Goal: Information Seeking & Learning: Learn about a topic

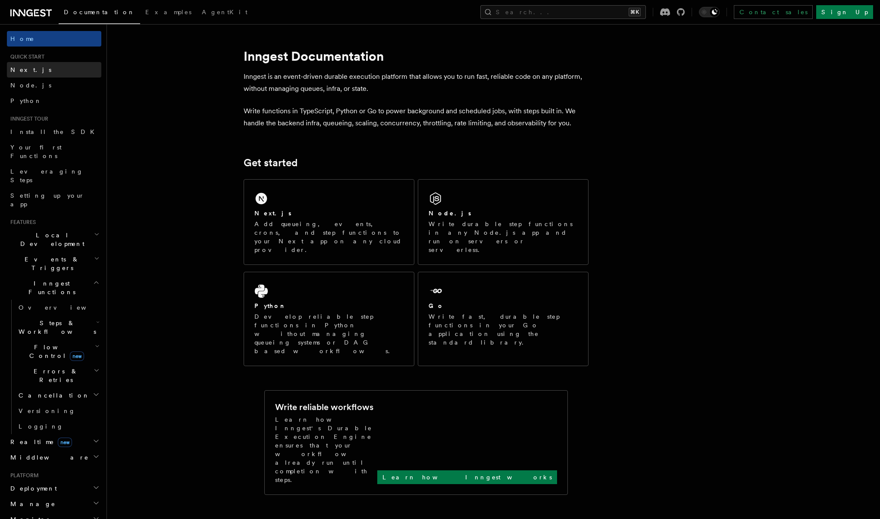
click at [26, 73] on span "Next.js" at bounding box center [30, 70] width 41 height 9
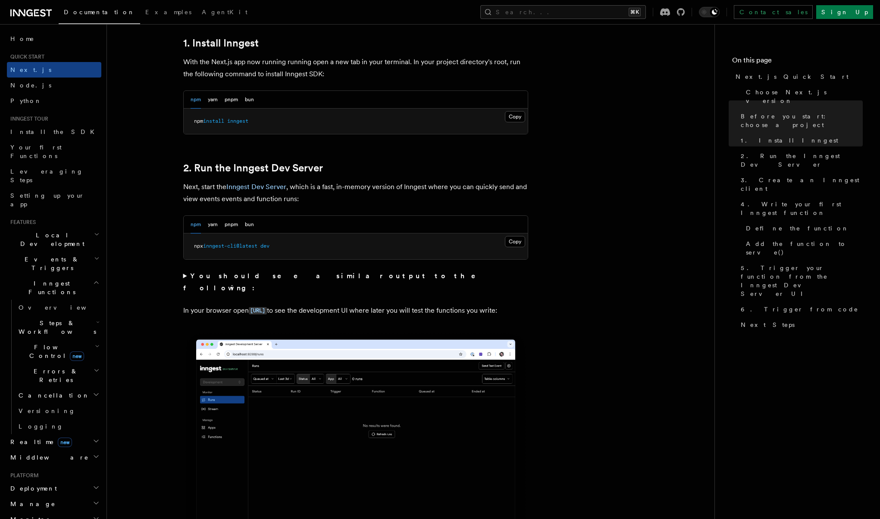
scroll to position [483, 0]
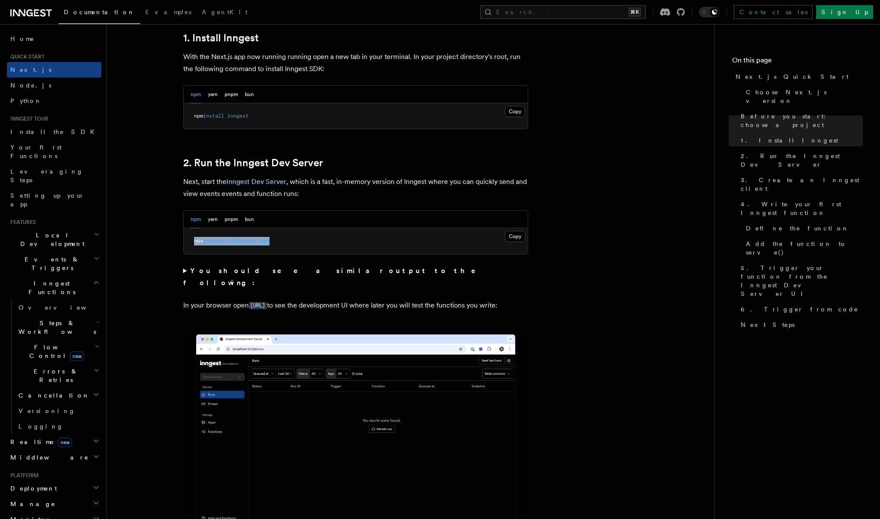
copy span "npx inngest-cli@latest dev"
drag, startPoint x: 290, startPoint y: 244, endPoint x: 191, endPoint y: 242, distance: 98.7
click at [191, 242] on pre "npx inngest-cli@latest dev" at bounding box center [356, 241] width 344 height 26
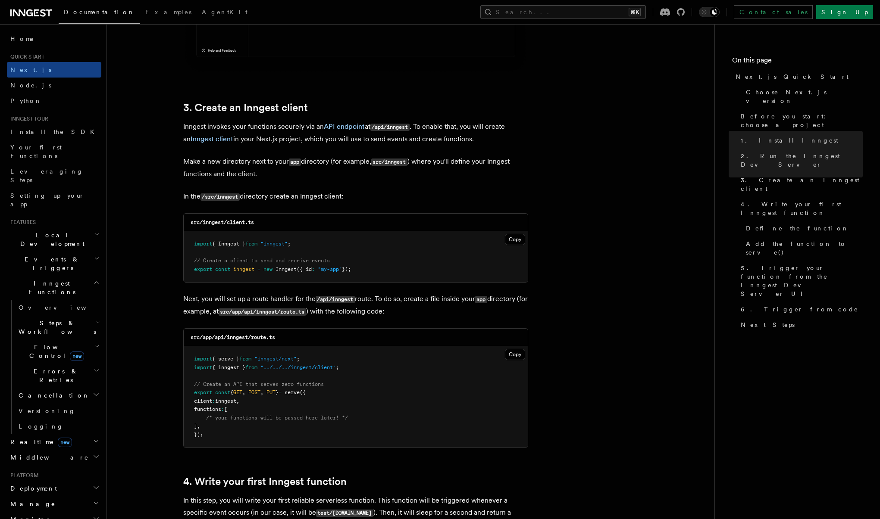
scroll to position [967, 0]
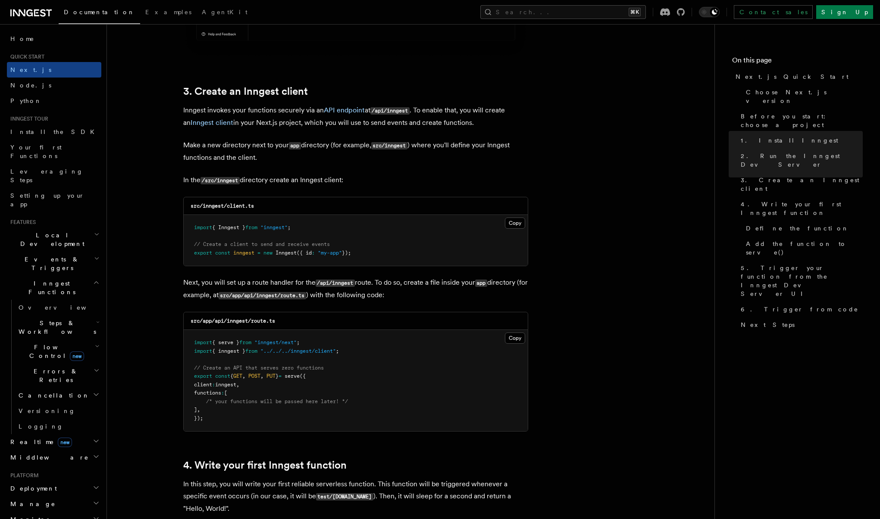
copy code "import { Inngest } from "inngest" ; // Create a client to send and receive even…"
drag, startPoint x: 191, startPoint y: 224, endPoint x: 382, endPoint y: 251, distance: 192.4
click at [382, 251] on pre "import { Inngest } from "inngest" ; // Create a client to send and receive even…" at bounding box center [356, 240] width 344 height 51
copy code "import { Inngest } from "inngest" ; // Create a client to send and receive even…"
click at [356, 348] on pre "import { serve } from "inngest/next" ; import { inngest } from "../../../innges…" at bounding box center [356, 380] width 344 height 101
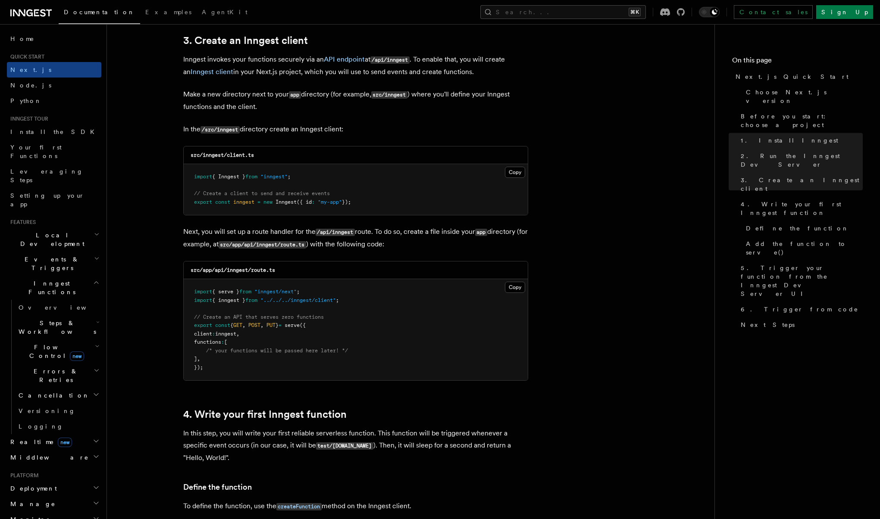
scroll to position [1020, 0]
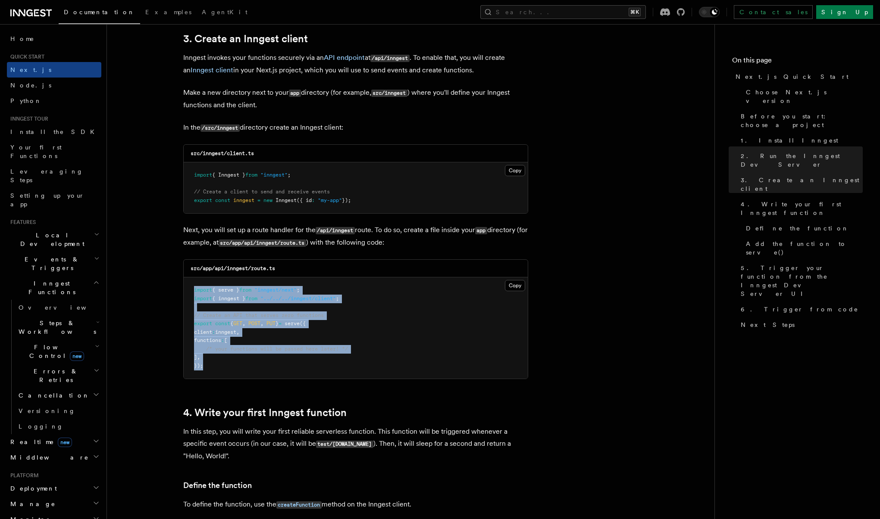
copy code "import { serve } from "inngest/next" ; import { inngest } from "../../../innges…"
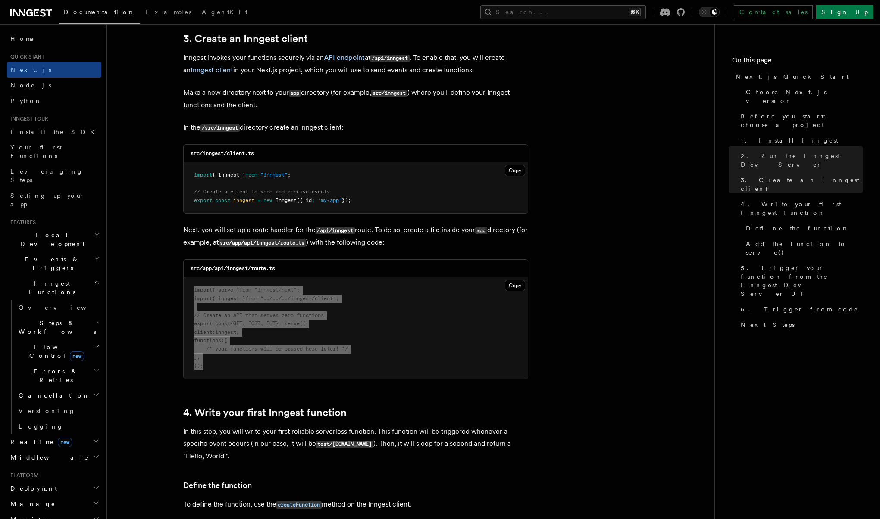
drag, startPoint x: 193, startPoint y: 286, endPoint x: 226, endPoint y: 361, distance: 82.0
click at [226, 361] on pre "import { serve } from "inngest/next" ; import { inngest } from "../../../innges…" at bounding box center [356, 328] width 344 height 101
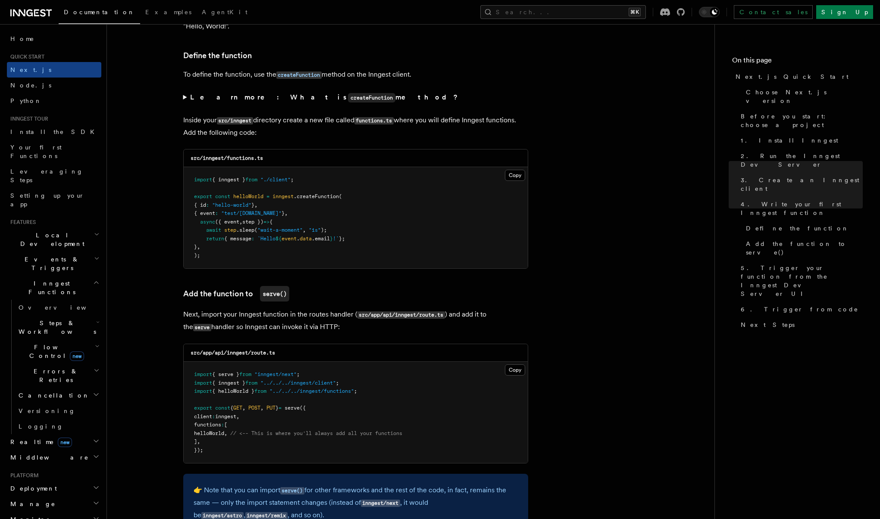
scroll to position [1458, 0]
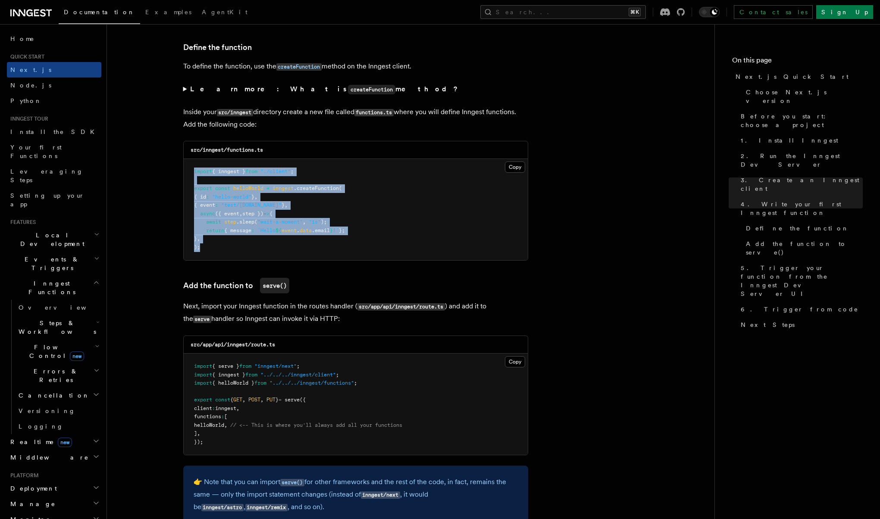
copy code "import { inngest } from "./client" ; export const helloWorld = inngest .createF…"
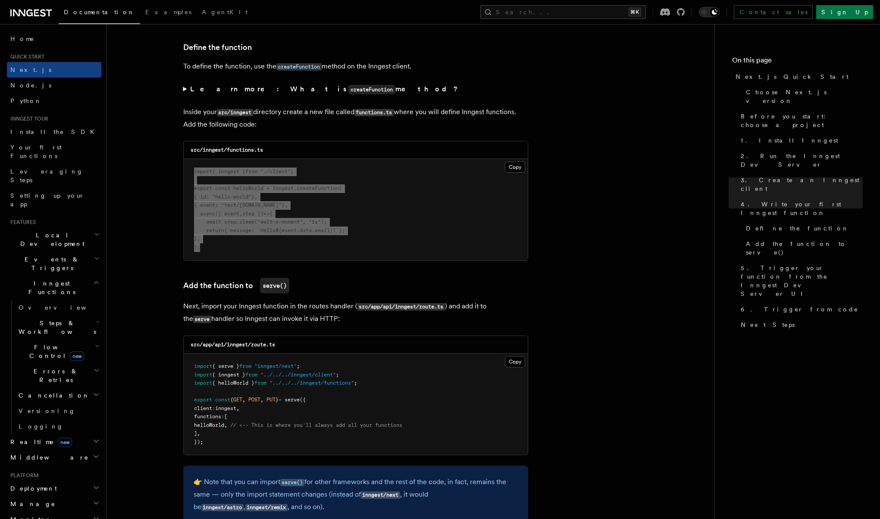
drag, startPoint x: 192, startPoint y: 166, endPoint x: 218, endPoint y: 243, distance: 81.1
click at [218, 243] on pre "import { inngest } from "./client" ; export const helloWorld = inngest .createF…" at bounding box center [356, 209] width 344 height 101
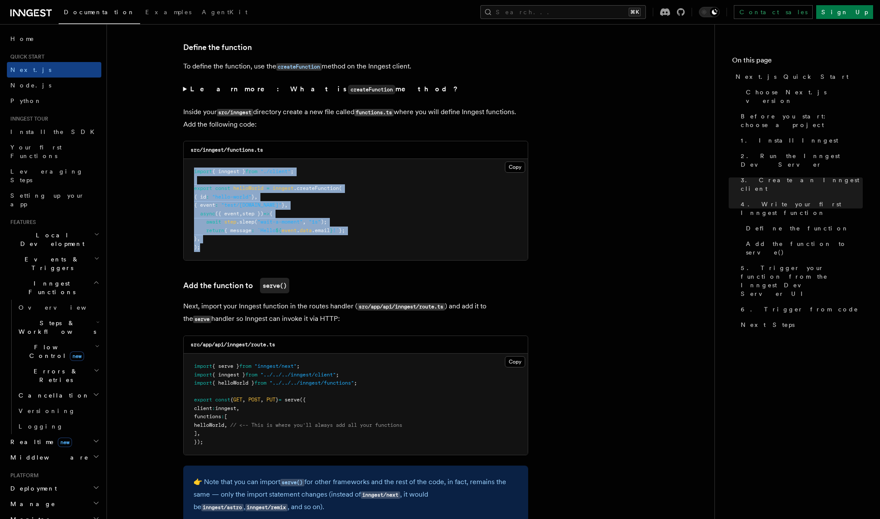
click at [339, 308] on p "Next, import your Inngest function in the routes handler ( src/app/api/inngest/…" at bounding box center [355, 312] width 345 height 25
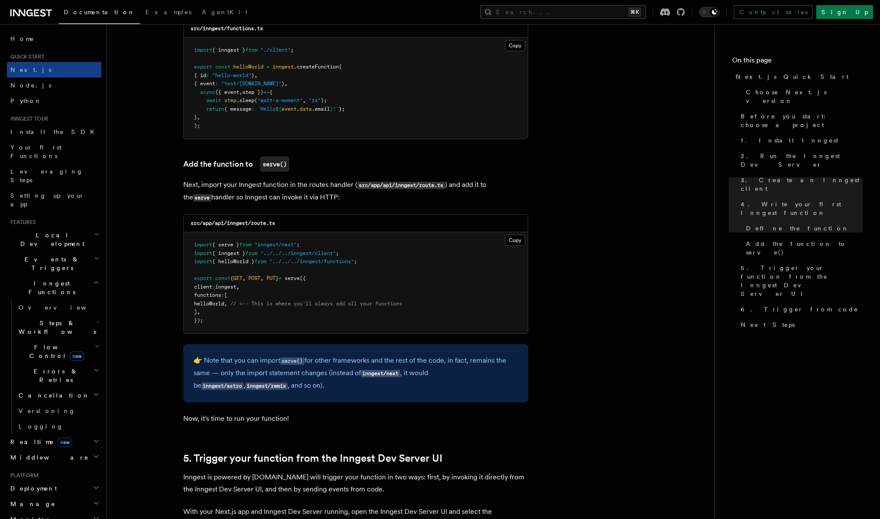
scroll to position [1583, 0]
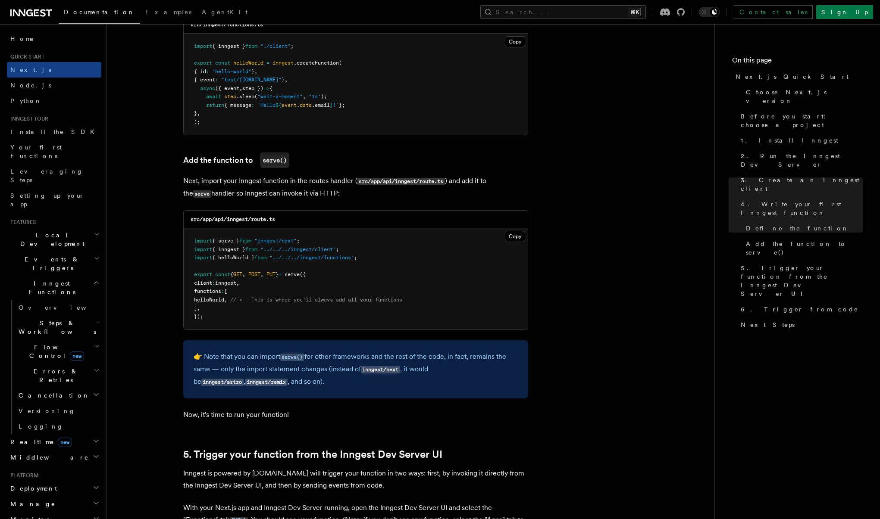
click at [224, 297] on span "helloWorld" at bounding box center [209, 300] width 30 height 6
copy span "helloWorld"
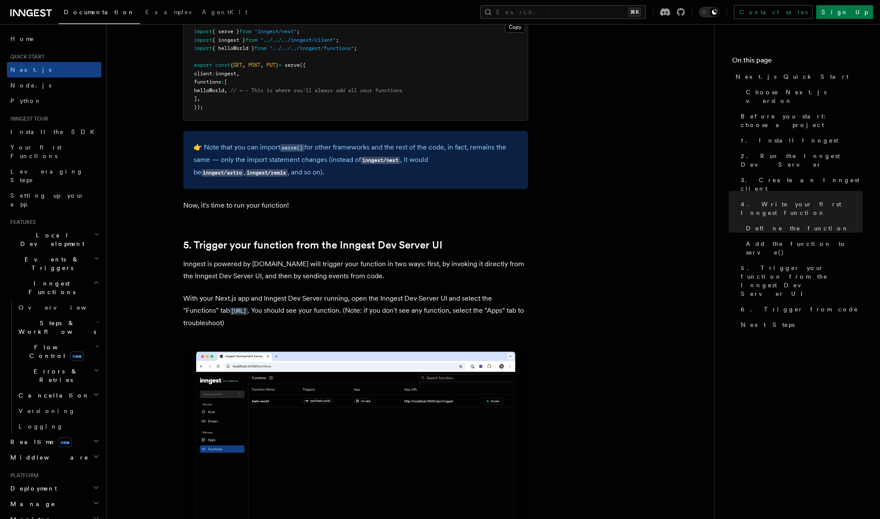
scroll to position [1481, 0]
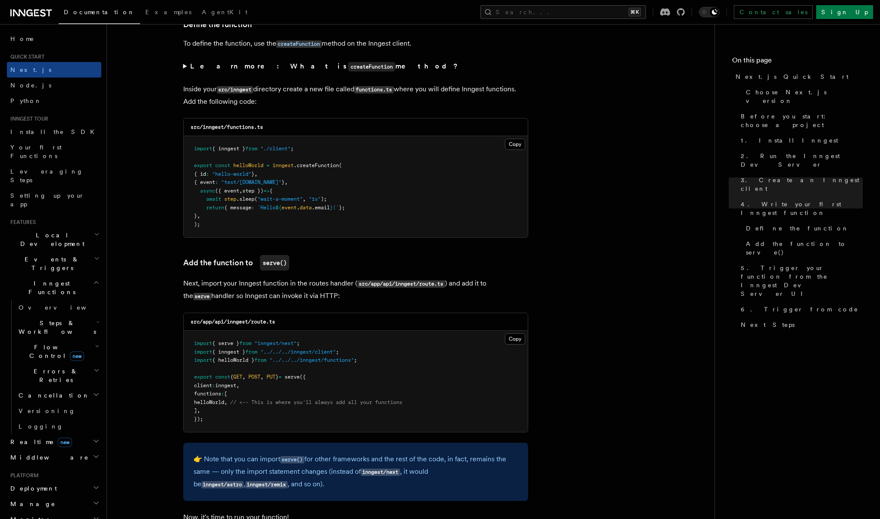
click at [238, 319] on code "src/app/api/inngest/route.ts" at bounding box center [232, 322] width 84 height 6
copy code "inngest"
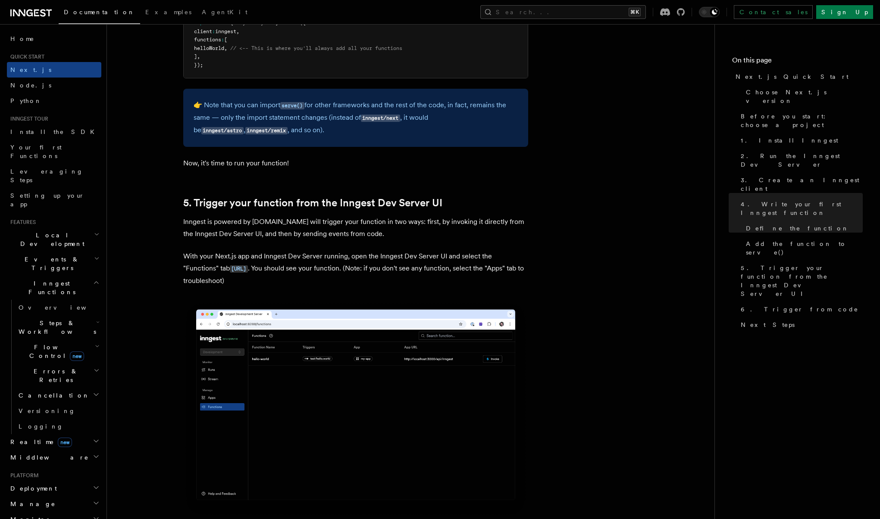
scroll to position [1836, 0]
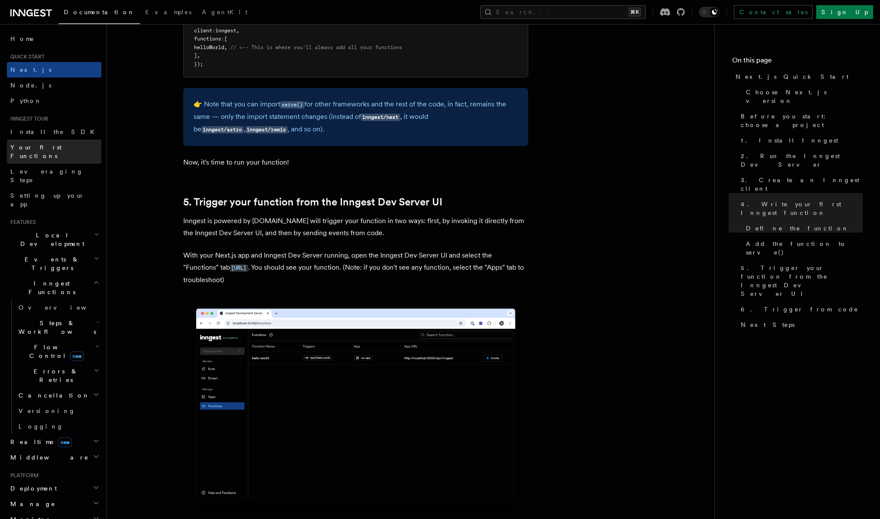
click at [58, 145] on span "Your first Functions" at bounding box center [35, 152] width 51 height 16
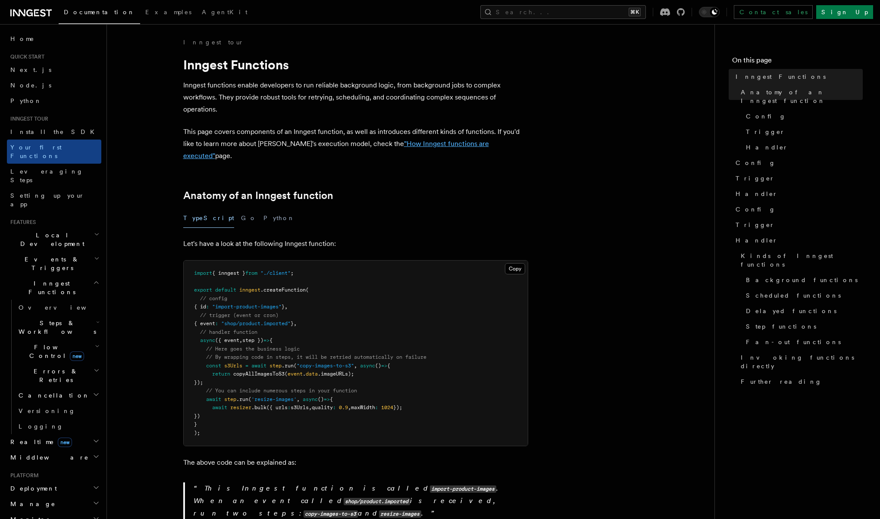
click at [412, 143] on link ""How Inngest functions are executed"" at bounding box center [336, 150] width 306 height 20
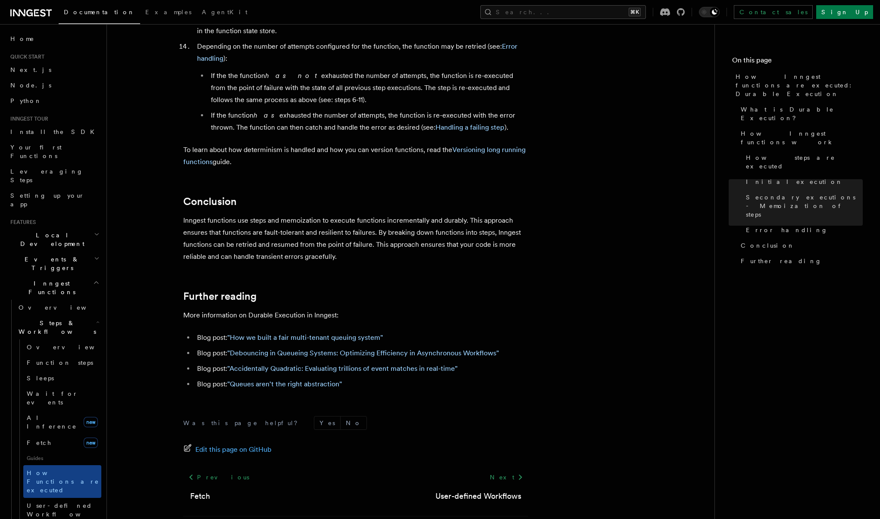
scroll to position [1517, 0]
click at [53, 252] on h2 "Events & Triggers" at bounding box center [54, 264] width 94 height 24
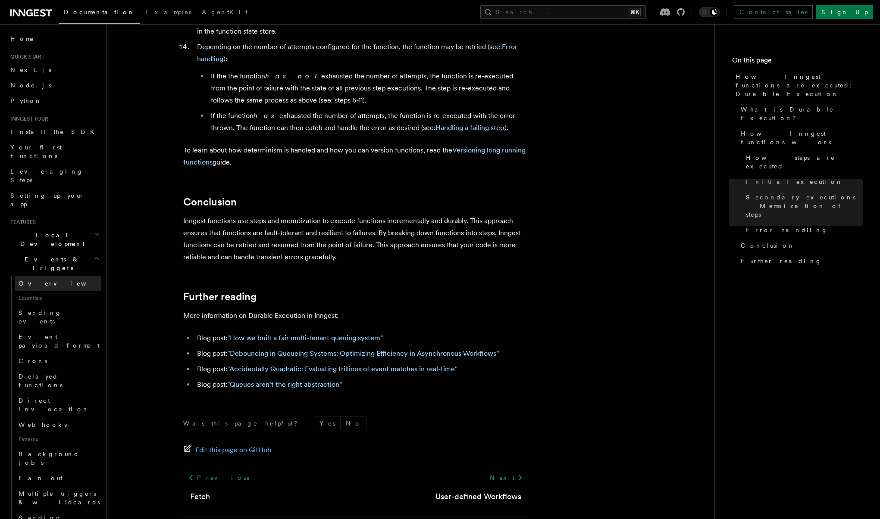
click at [41, 280] on span "Overview" at bounding box center [63, 283] width 89 height 7
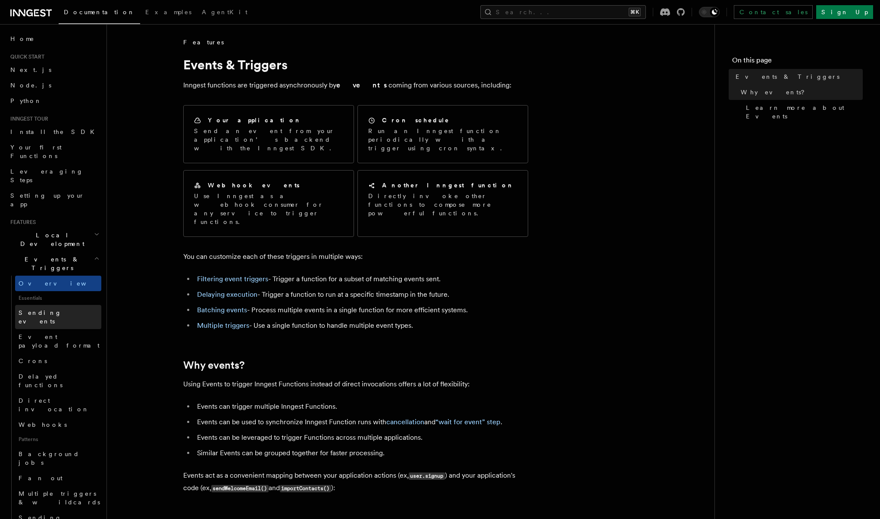
click at [46, 309] on span "Sending events" at bounding box center [40, 317] width 43 height 16
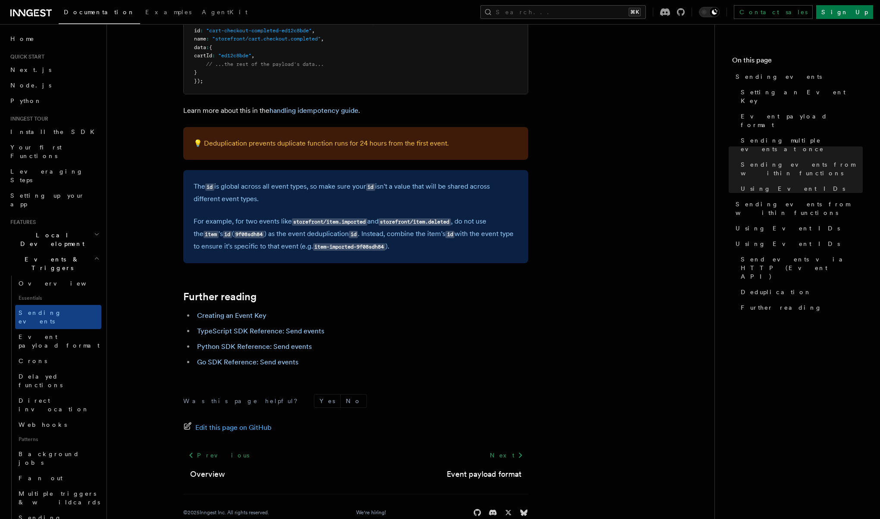
scroll to position [2314, 0]
click at [47, 334] on span "Event payload format" at bounding box center [59, 342] width 81 height 16
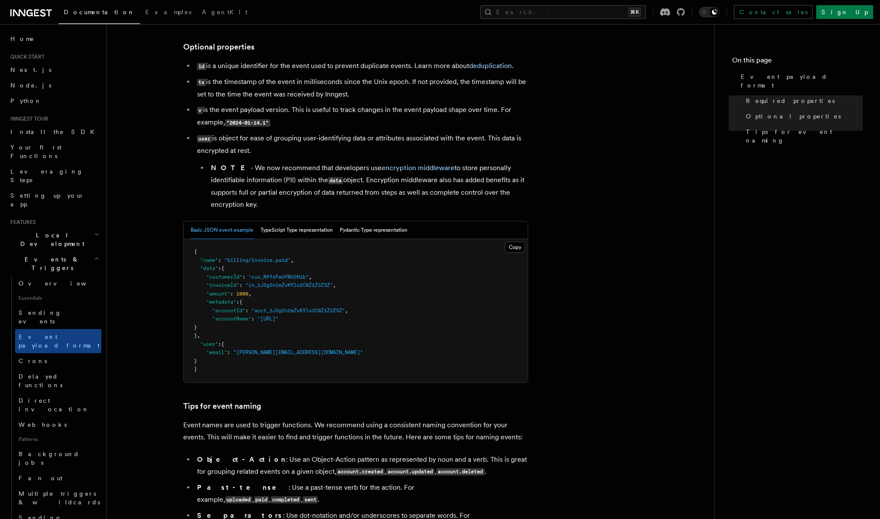
scroll to position [196, 0]
click at [285, 232] on button "TypeScript Type representation" at bounding box center [296, 231] width 72 height 18
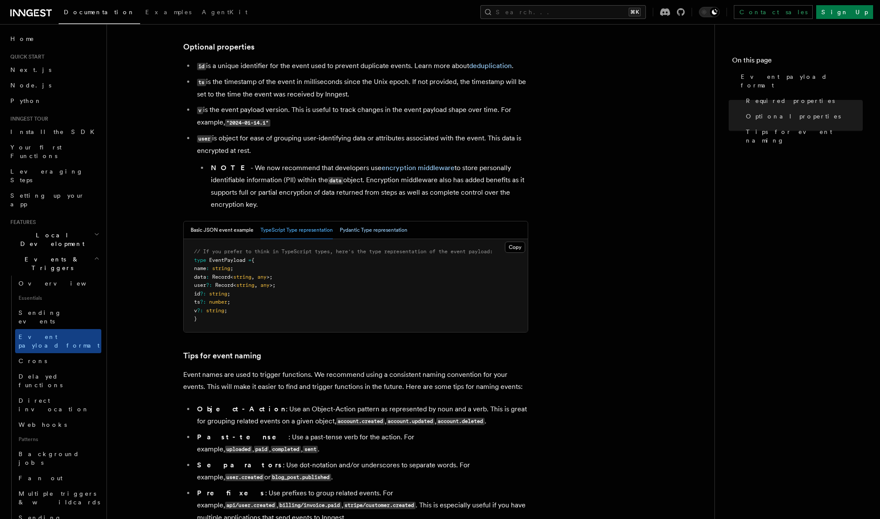
click at [359, 228] on button "Pydantic Type representation" at bounding box center [374, 231] width 68 height 18
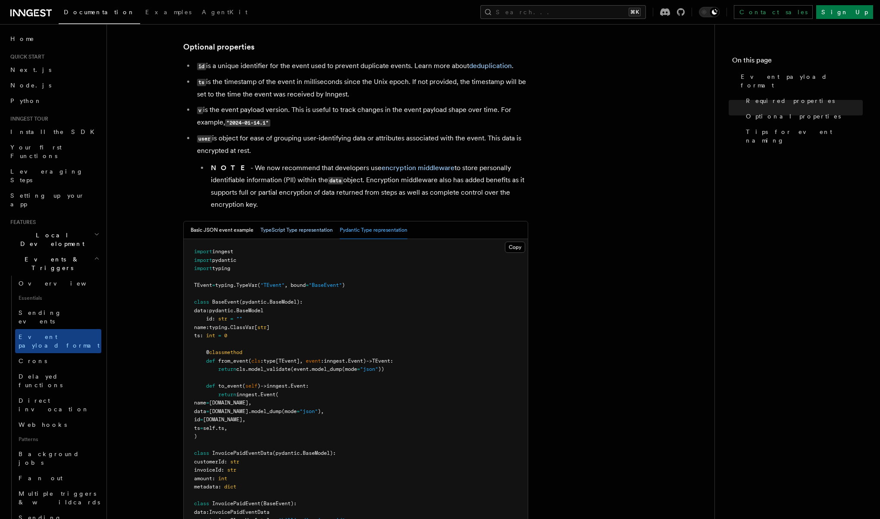
click at [297, 231] on button "TypeScript Type representation" at bounding box center [296, 231] width 72 height 18
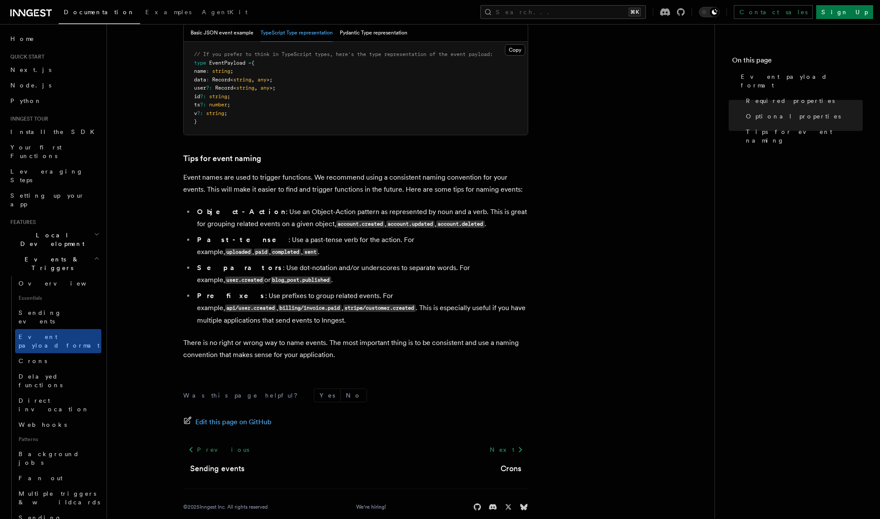
scroll to position [393, 0]
click at [45, 353] on link "Crons" at bounding box center [58, 361] width 86 height 16
